Goal: Task Accomplishment & Management: Manage account settings

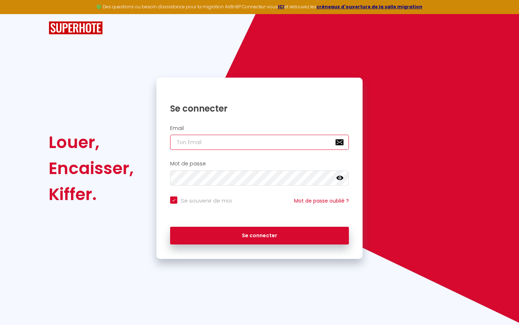
type input "s"
checkbox input "true"
type input "su"
checkbox input "true"
type input "sup"
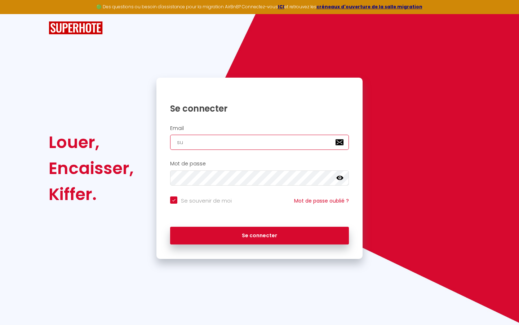
checkbox input "true"
type input "supe"
checkbox input "true"
type input "super"
checkbox input "true"
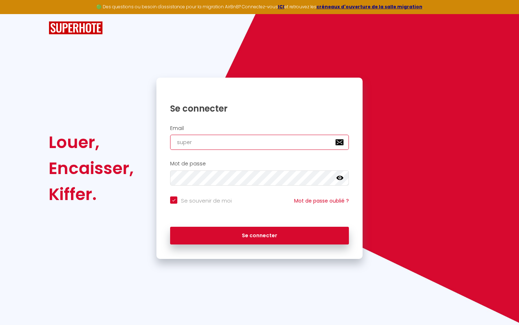
type input "superb"
checkbox input "true"
type input "superbo"
checkbox input "true"
type input "superbor"
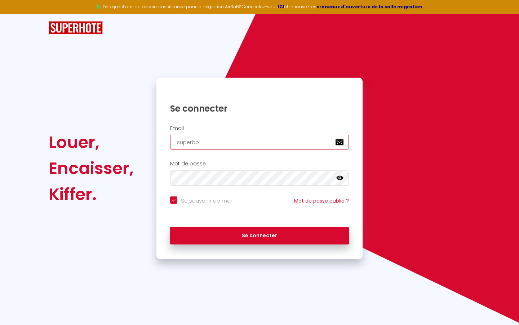
checkbox input "true"
type input "superbord"
checkbox input "true"
type input "superborde"
checkbox input "true"
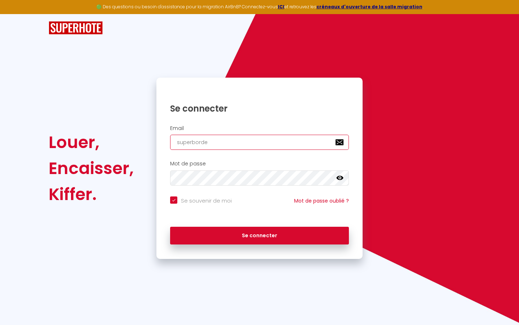
type input "superbordea"
checkbox input "true"
type input "superbordeau"
checkbox input "true"
type input "superbordeaux"
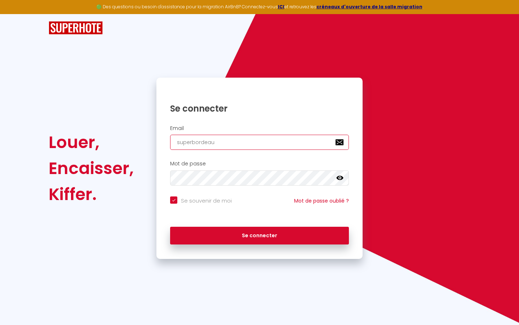
checkbox input "true"
type input "superbordeaux@"
checkbox input "true"
type input "superbordeaux@g"
checkbox input "true"
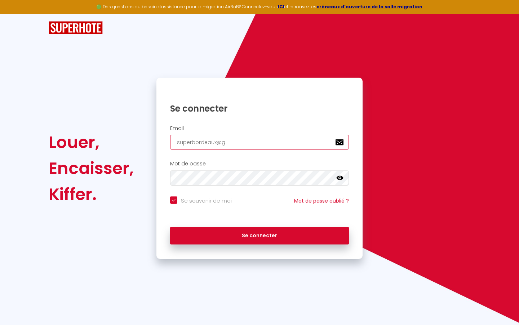
type input "superbordeaux@gm"
checkbox input "true"
type input "superbordeaux@gma"
checkbox input "true"
type input "superbordeaux@gmai"
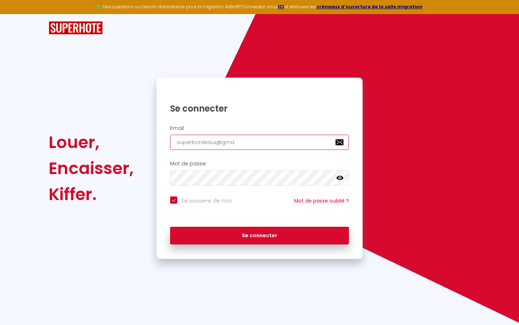
checkbox input "true"
type input "[EMAIL_ADDRESS]"
checkbox input "true"
type input "[EMAIL_ADDRESS]."
checkbox input "true"
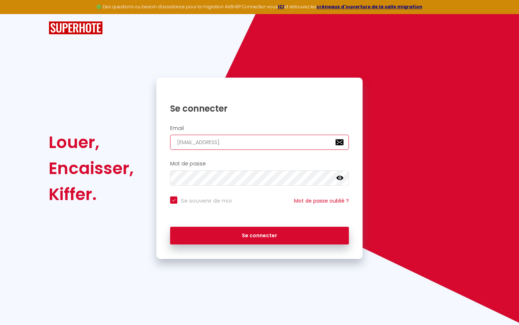
type input "superbordeaux@gmail.c"
checkbox input "true"
type input "[EMAIL_ADDRESS][DOMAIN_NAME]"
checkbox input "true"
type input "[EMAIL_ADDRESS][DOMAIN_NAME]"
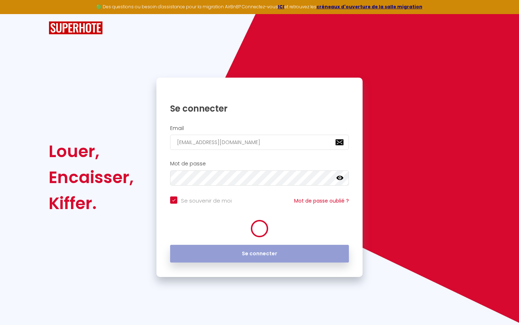
checkbox input "true"
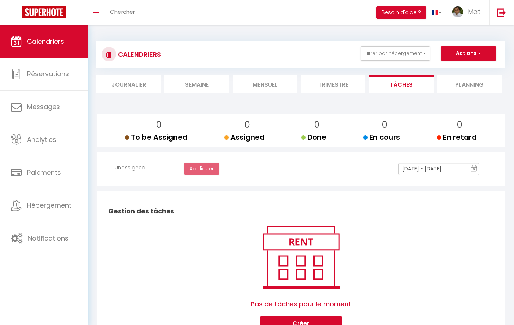
select select
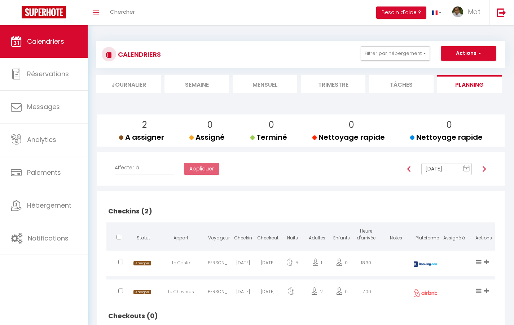
select select "not_cancelled"
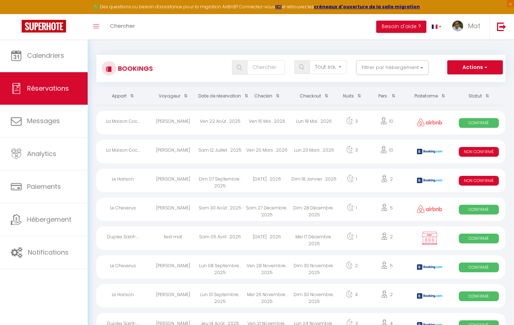
select select "message"
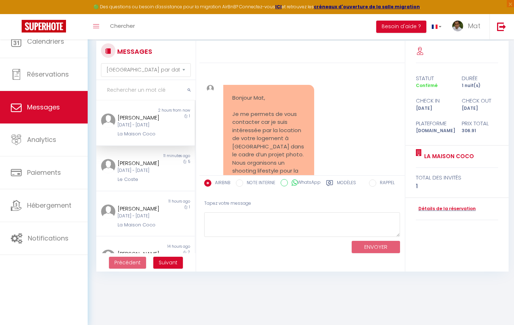
scroll to position [7443, 0]
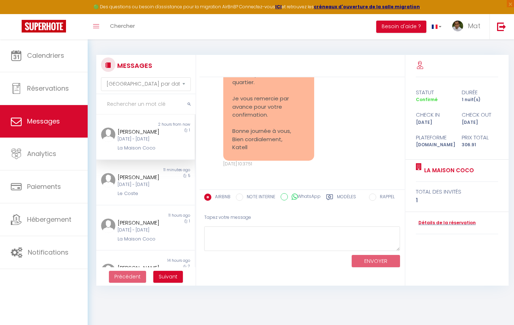
select select "2025"
select select "9"
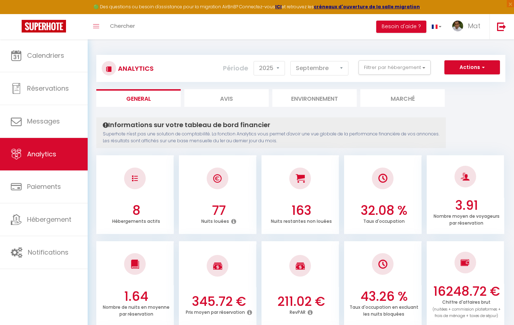
select select "2"
select select "0"
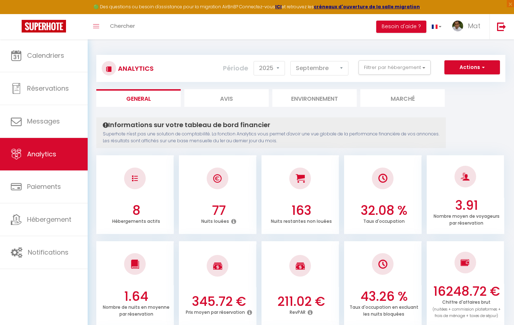
select select "0"
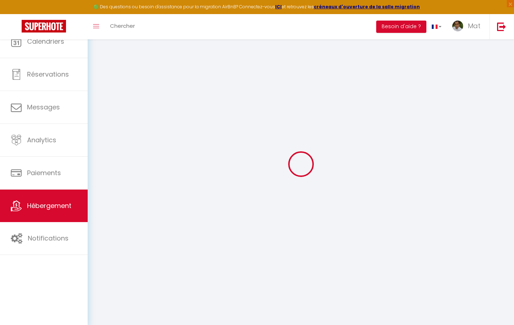
select select
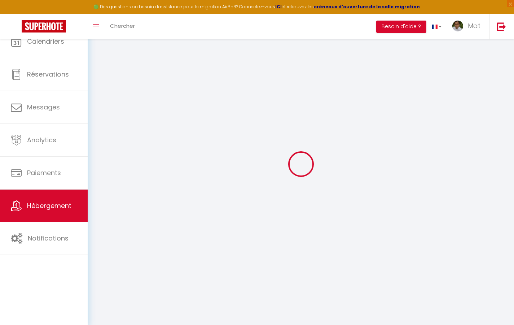
select select
checkbox input "false"
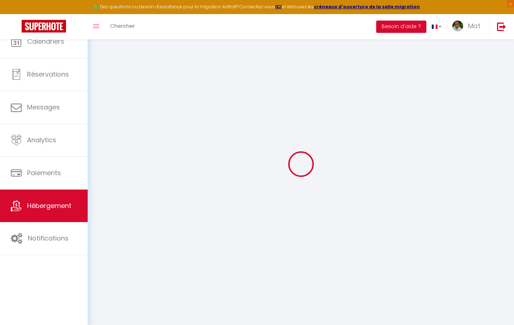
select select
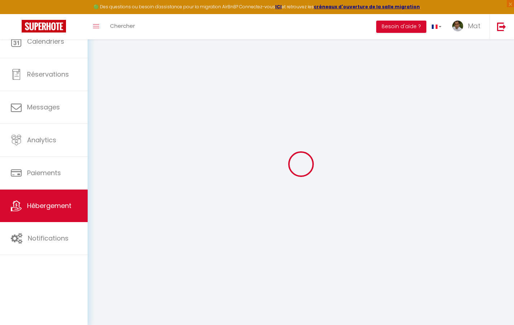
select select
checkbox input "false"
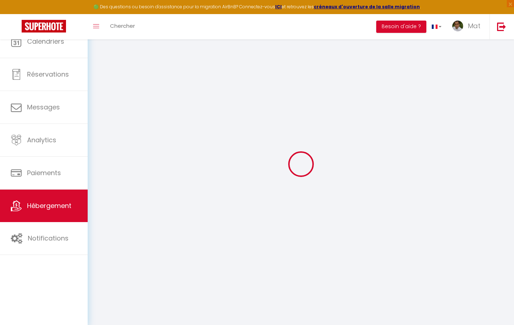
checkbox input "false"
select select
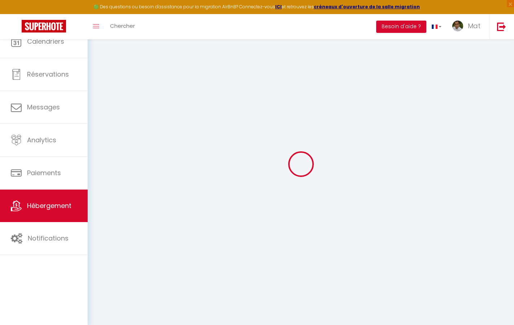
select select
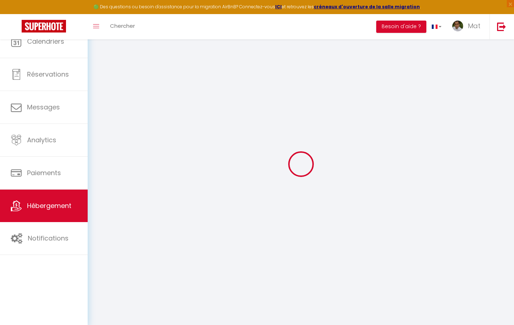
checkbox input "false"
select select
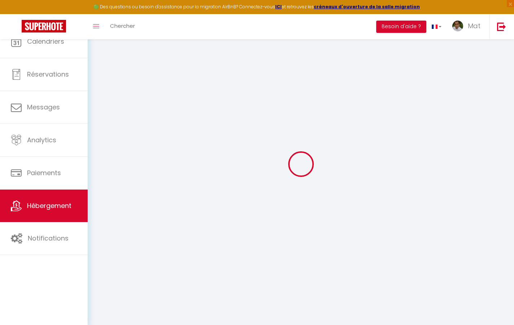
select select
type input "Duplex La Fusterie"
type input "IMMO"
type input "MRA"
type input "[STREET_ADDRESS]"
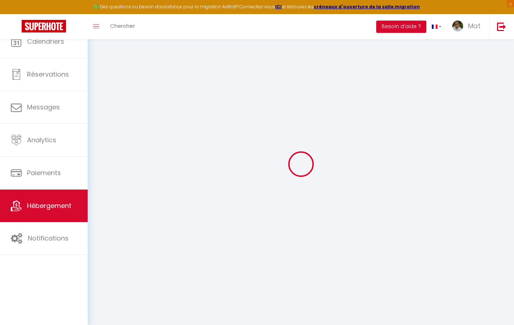
type input "33800"
type input "[GEOGRAPHIC_DATA]"
select select "6"
type input "35"
type input "20"
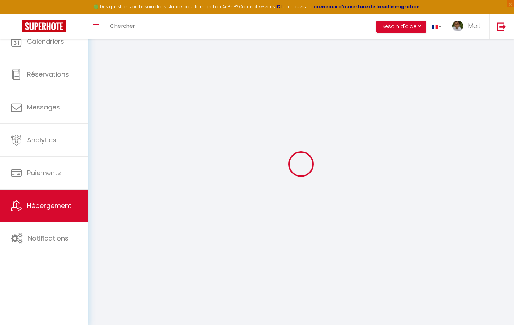
type input "30"
type input "1.65"
type input "200"
select select
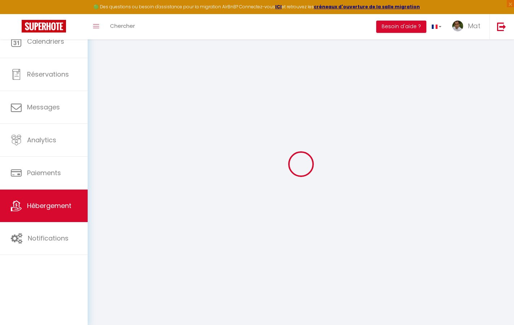
select select
type input "[STREET_ADDRESS]"
type input "33800"
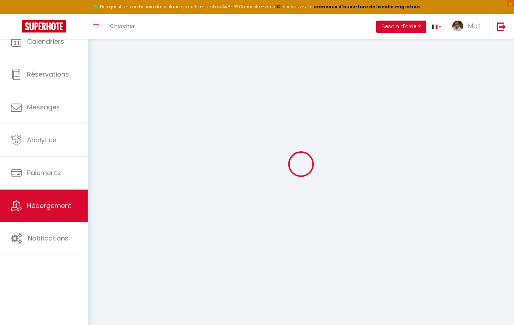
type input "[GEOGRAPHIC_DATA]"
type input "[EMAIL_ADDRESS][DOMAIN_NAME]"
select select "742"
checkbox input "true"
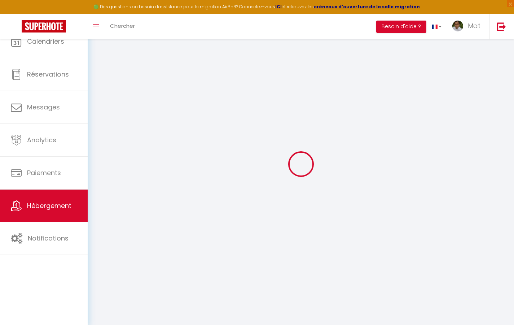
checkbox input "true"
checkbox input "false"
type input "10"
type input "50"
type input "0"
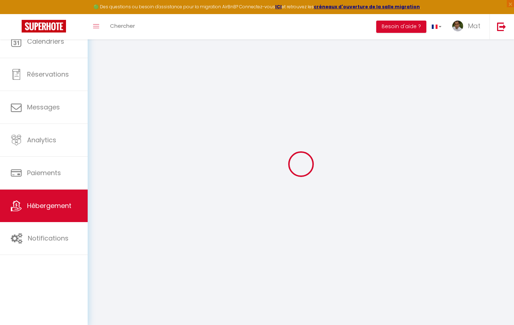
type input "0"
select select "2365"
select select
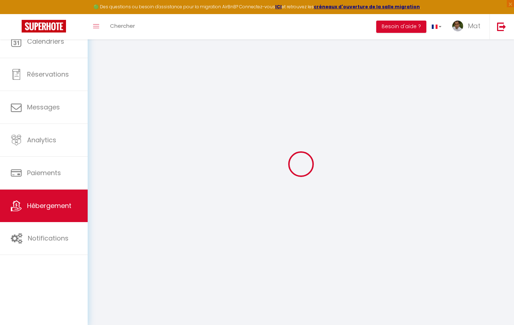
select select
checkbox input "true"
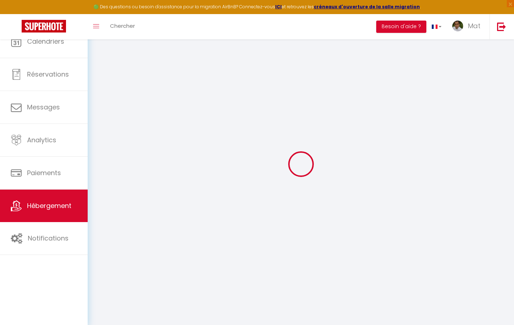
checkbox input "true"
checkbox input "false"
select select
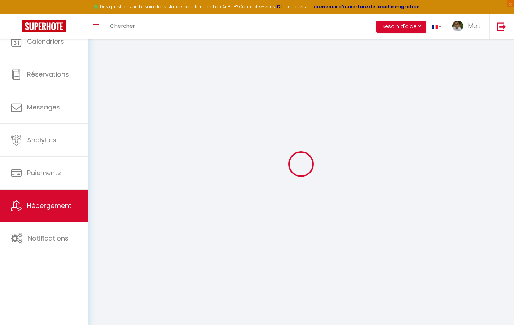
select select
checkbox input "true"
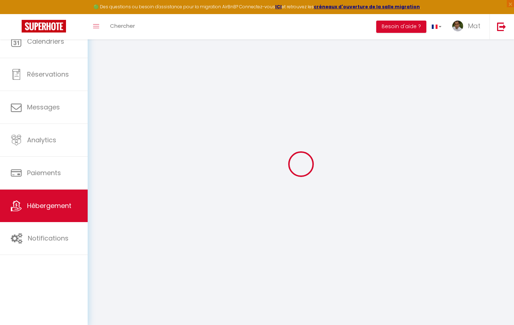
checkbox input "true"
checkbox input "false"
checkbox input "true"
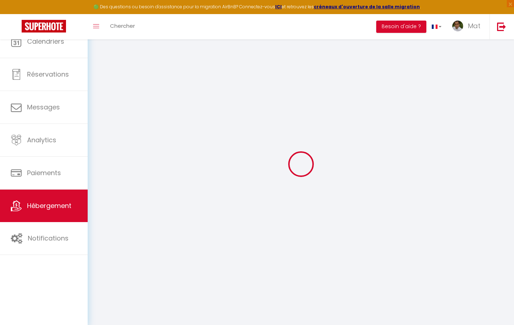
checkbox input "false"
checkbox input "true"
checkbox input "false"
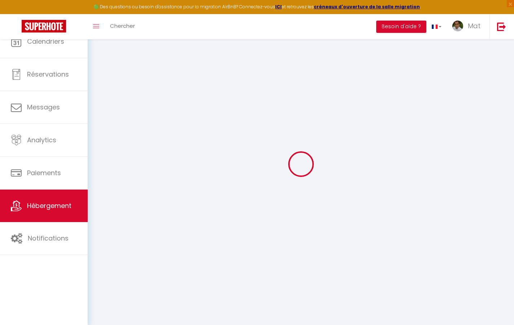
checkbox input "true"
checkbox input "false"
